Goal: Find specific page/section: Find specific page/section

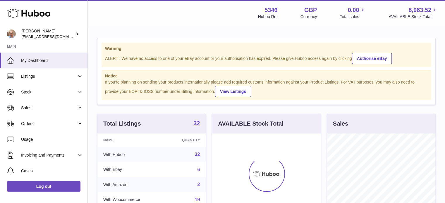
scroll to position [91, 108]
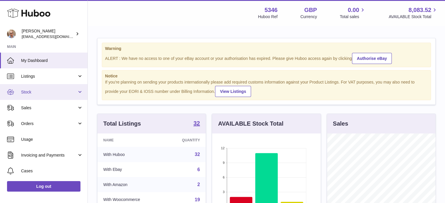
click at [35, 93] on span "Stock" at bounding box center [49, 92] width 56 height 6
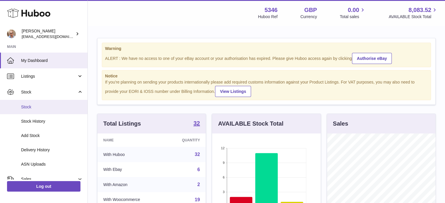
click at [36, 108] on span "Stock" at bounding box center [52, 107] width 62 height 6
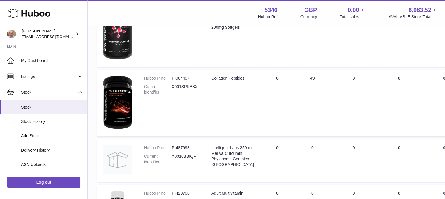
scroll to position [343, 0]
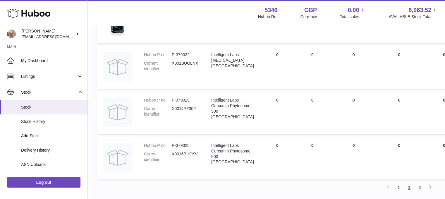
click at [411, 188] on link "2" at bounding box center [409, 187] width 11 height 11
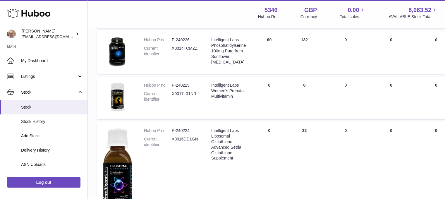
scroll to position [512, 0]
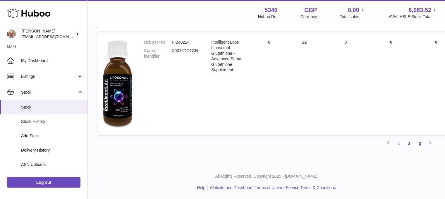
click at [421, 141] on link "3" at bounding box center [419, 143] width 11 height 11
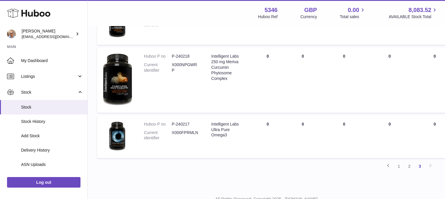
scroll to position [376, 0]
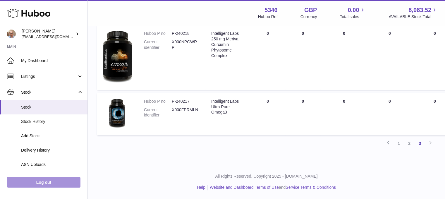
click at [50, 187] on link "Log out" at bounding box center [43, 182] width 73 height 11
